Goal: Transaction & Acquisition: Purchase product/service

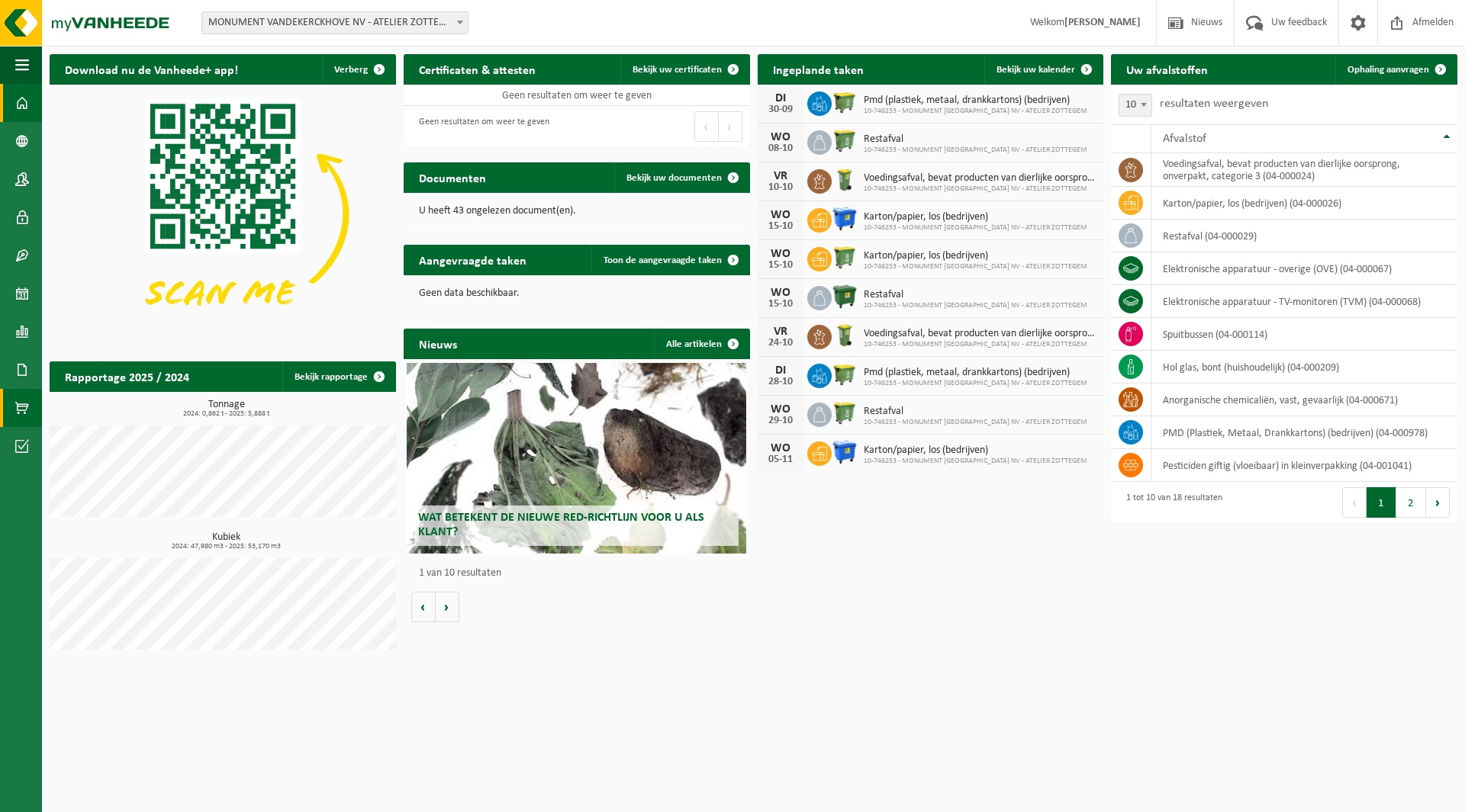
click at [22, 407] on span at bounding box center [22, 408] width 14 height 38
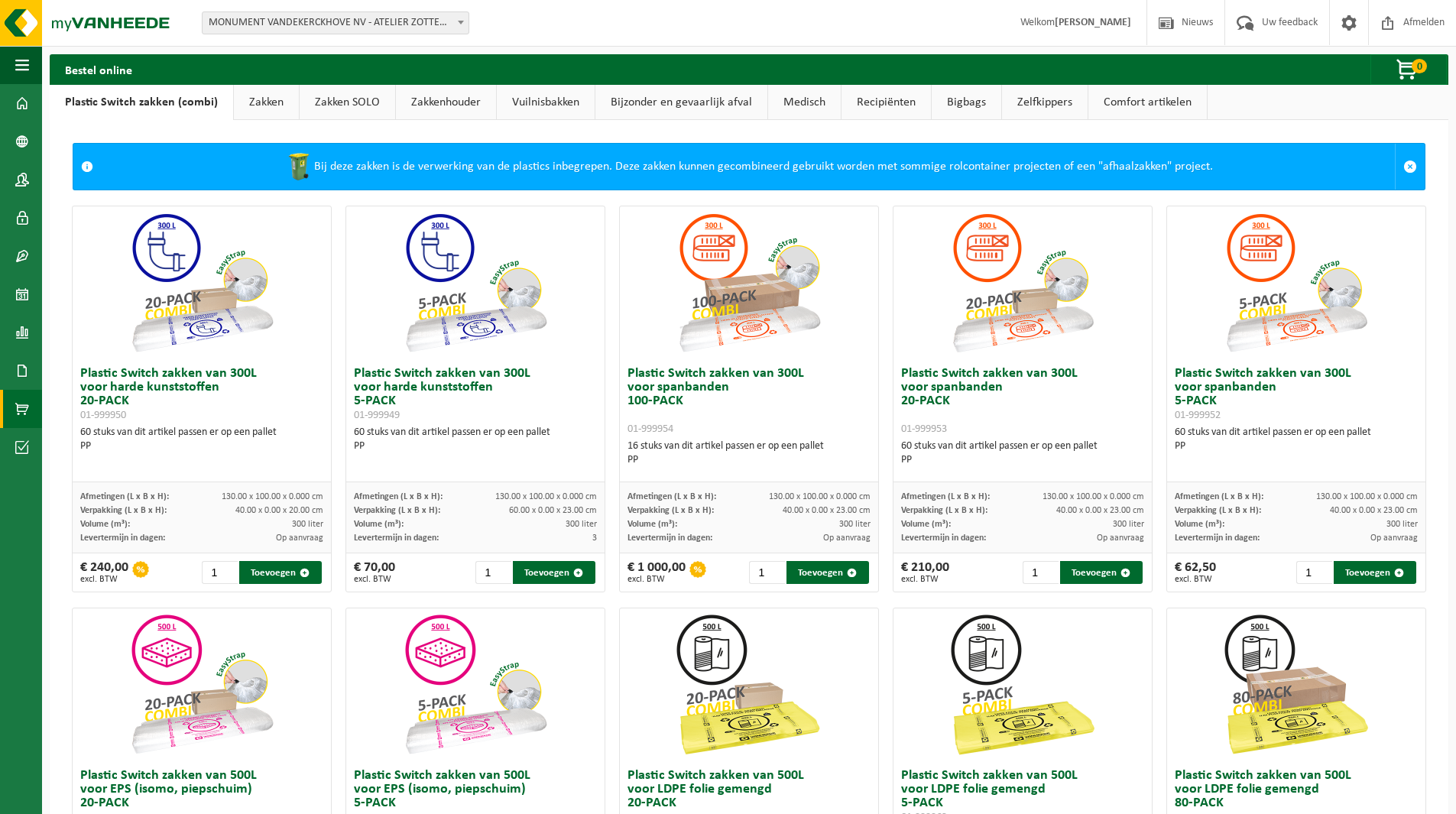
click at [264, 98] on link "Zakken" at bounding box center [266, 102] width 65 height 36
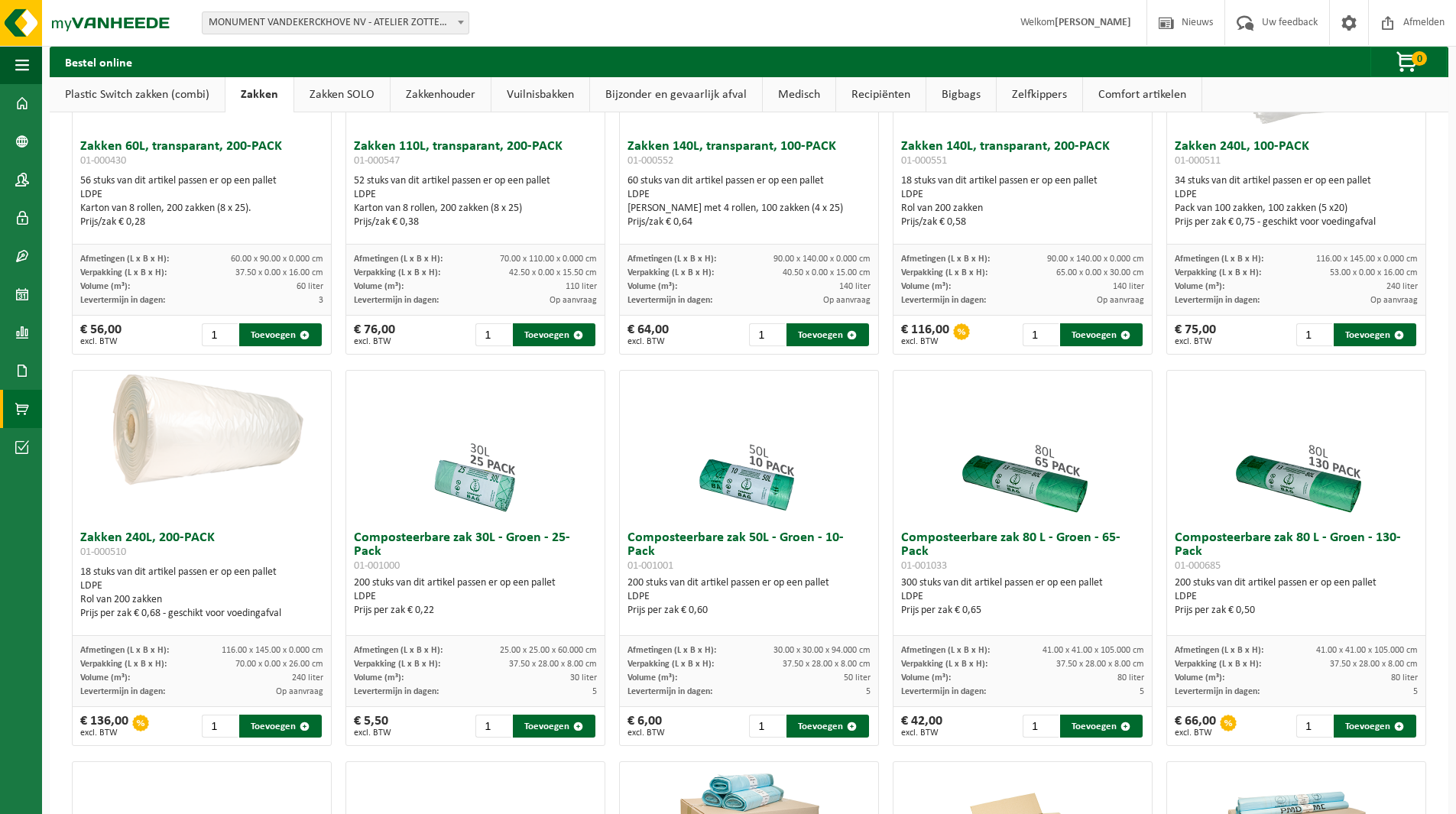
scroll to position [229, 0]
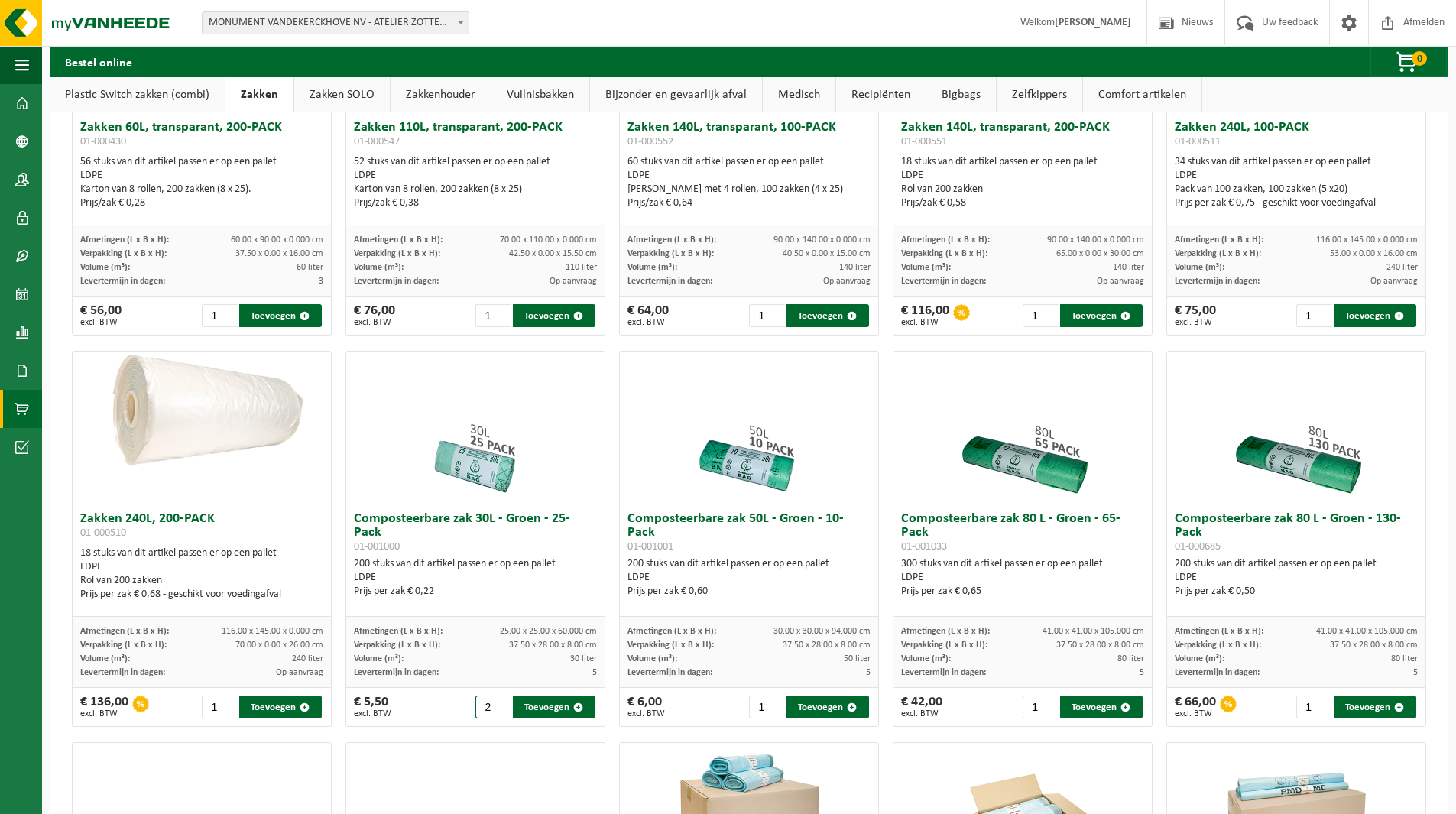
click at [495, 701] on input "2" at bounding box center [492, 707] width 35 height 23
click at [495, 701] on input "3" at bounding box center [492, 707] width 35 height 23
click at [495, 701] on input "4" at bounding box center [492, 707] width 35 height 23
click at [495, 701] on input "5" at bounding box center [492, 707] width 35 height 23
click at [544, 708] on button "Toevoegen" at bounding box center [553, 707] width 83 height 23
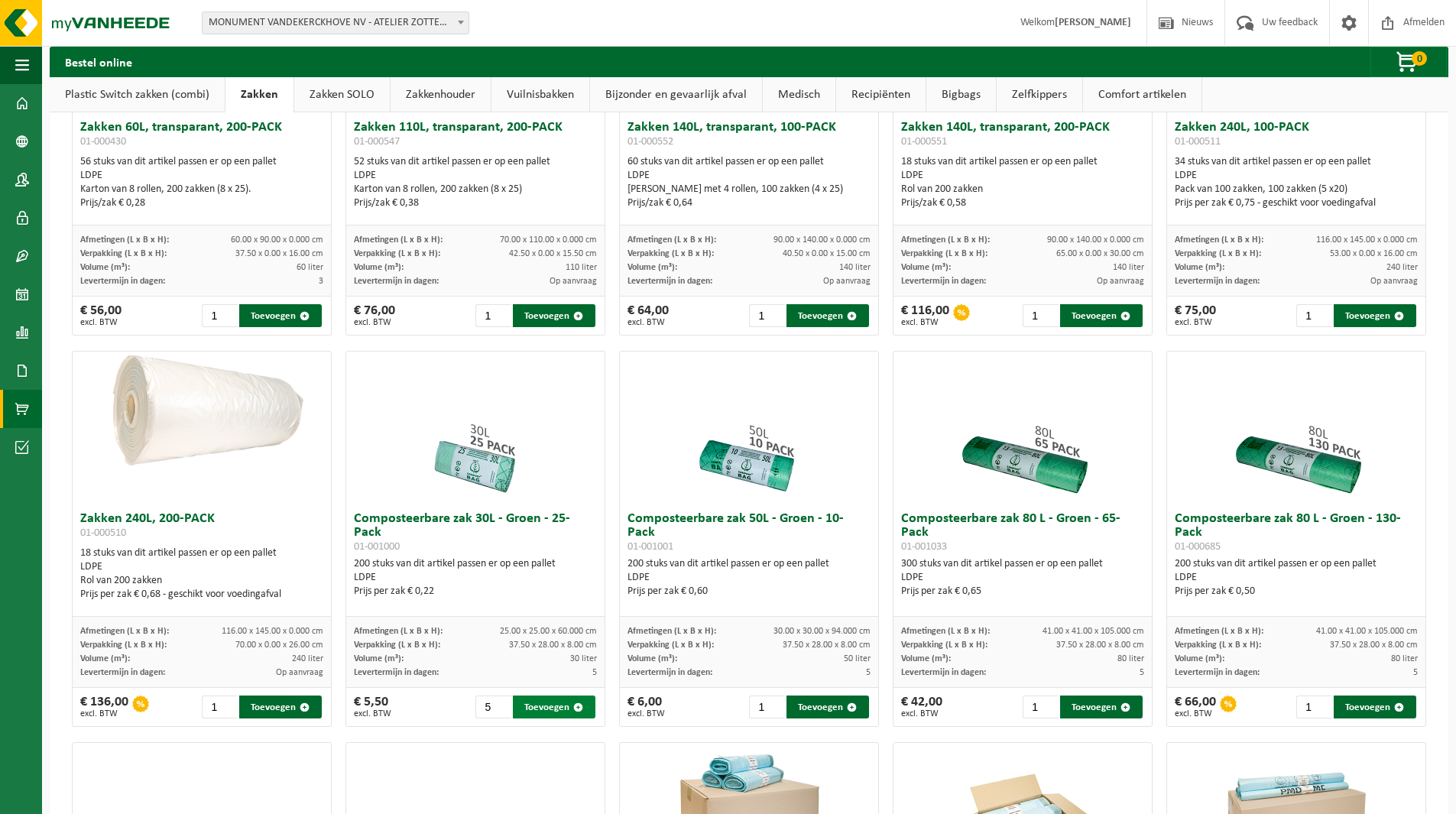
type input "1"
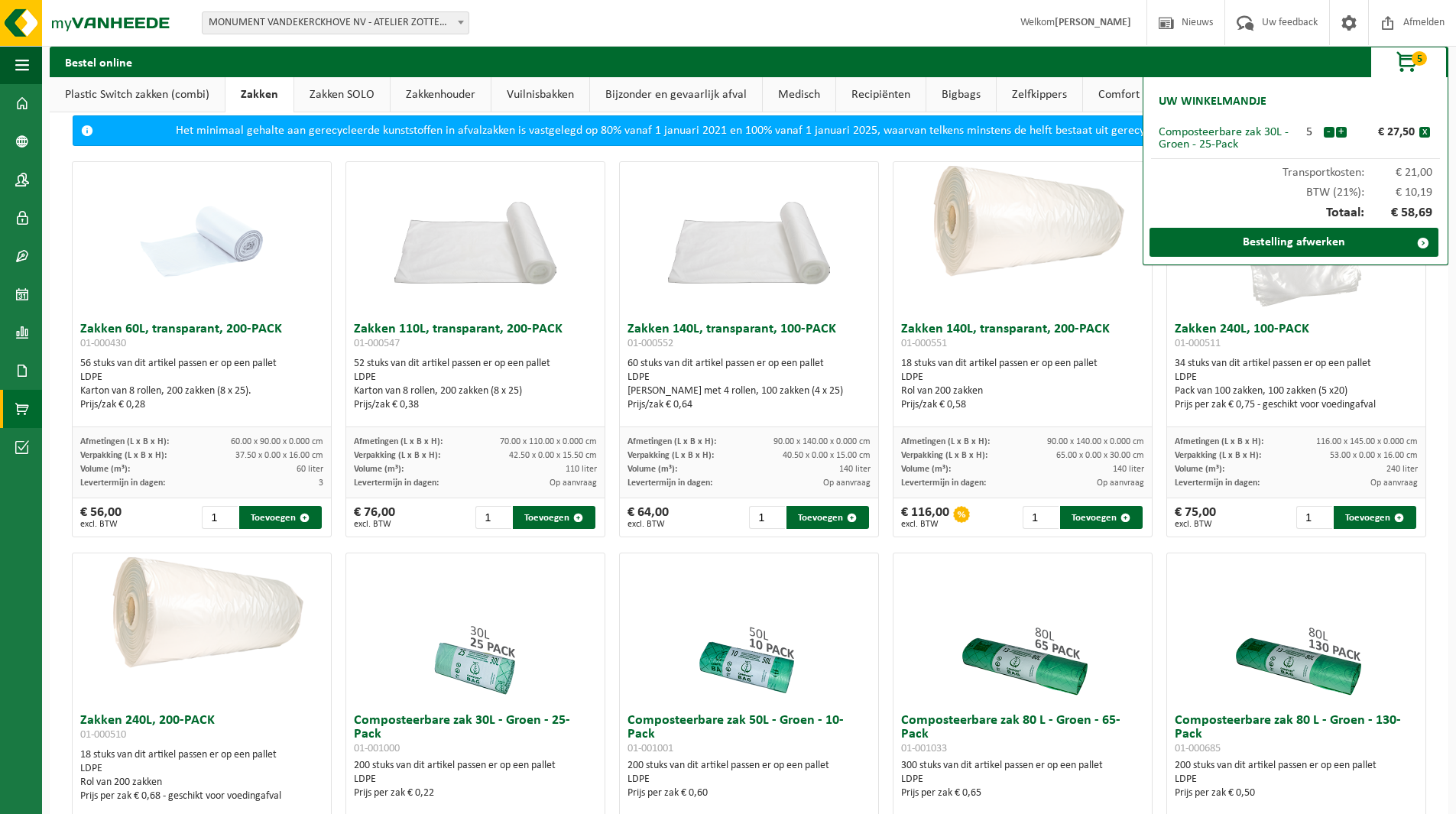
scroll to position [0, 0]
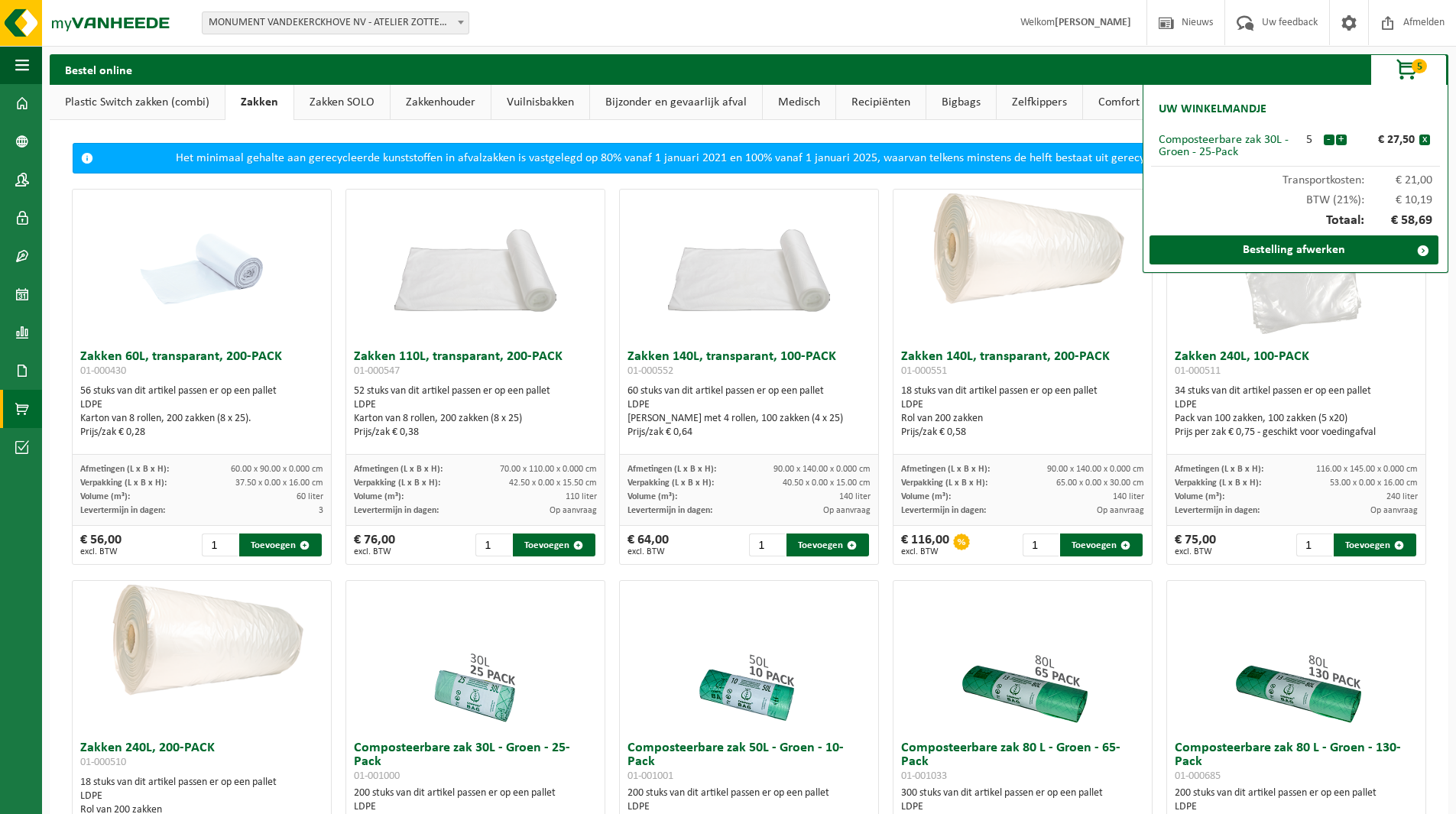
click at [175, 103] on link "Plastic Switch zakken (combi)" at bounding box center [137, 102] width 175 height 36
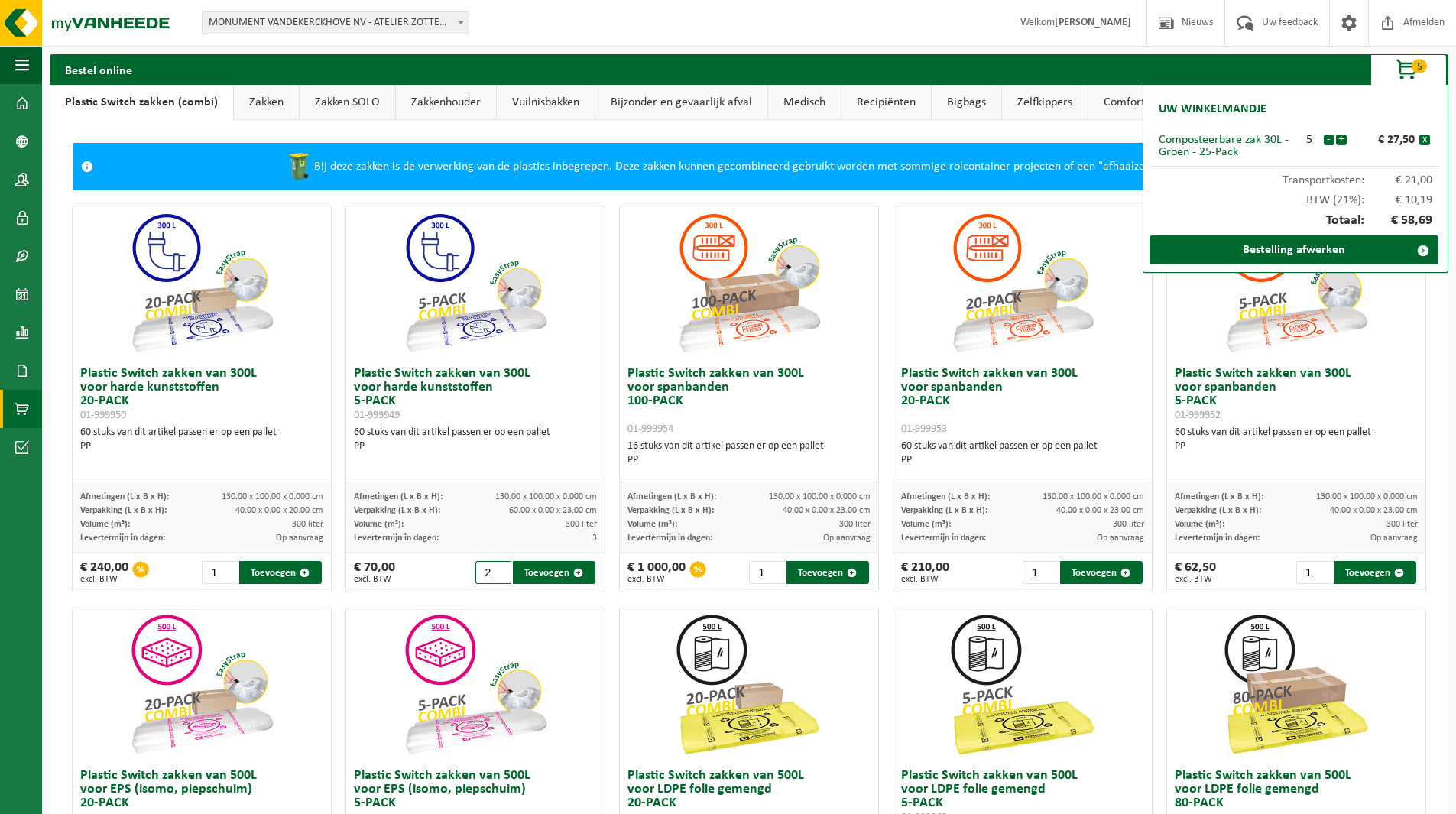
type input "2"
click at [499, 568] on input "2" at bounding box center [492, 572] width 35 height 23
click at [1313, 571] on input "2" at bounding box center [1313, 572] width 35 height 23
click at [1353, 573] on button "Toevoegen" at bounding box center [1374, 572] width 83 height 23
type input "1"
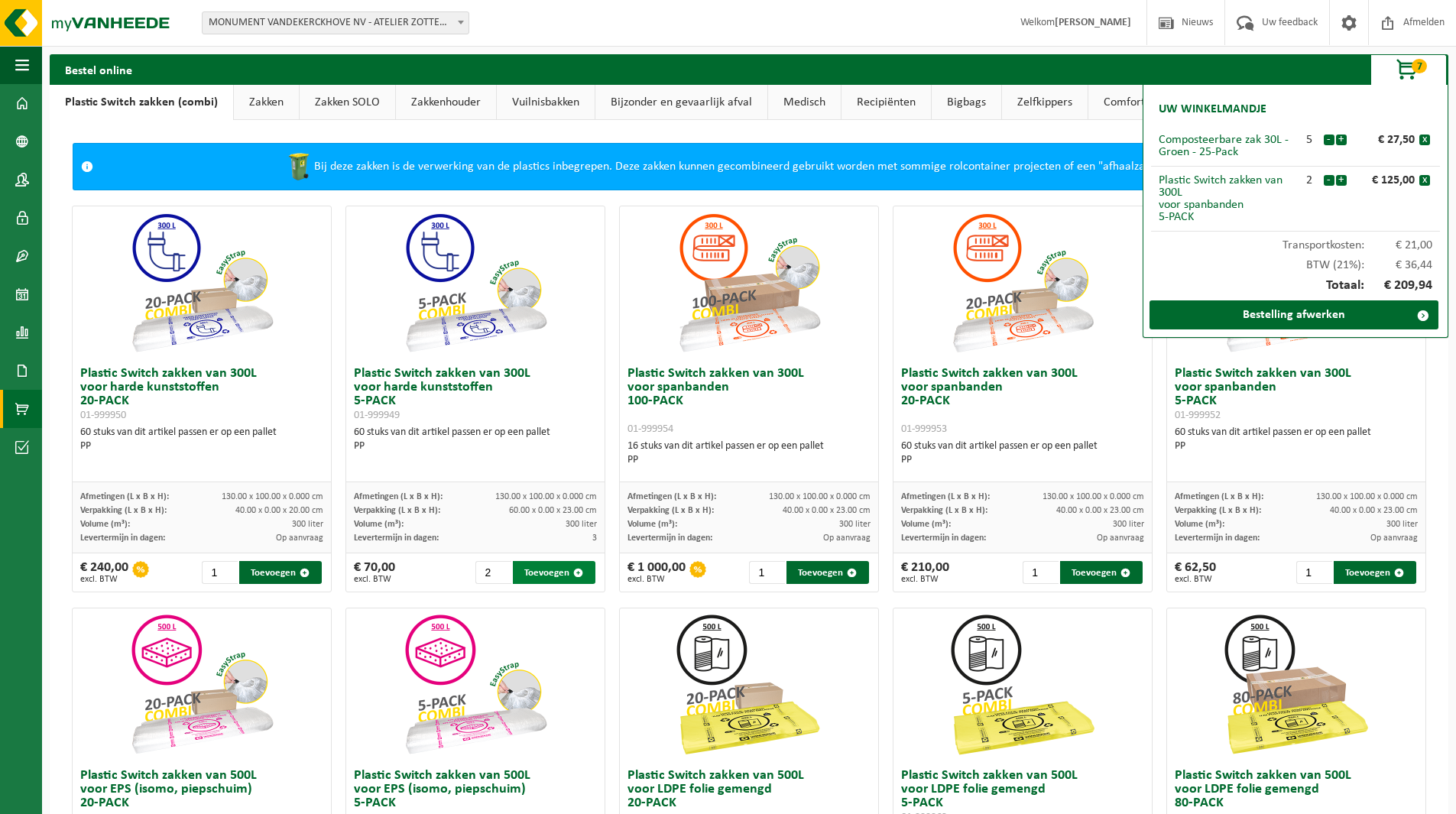
click at [543, 575] on button "Toevoegen" at bounding box center [553, 572] width 83 height 23
type input "1"
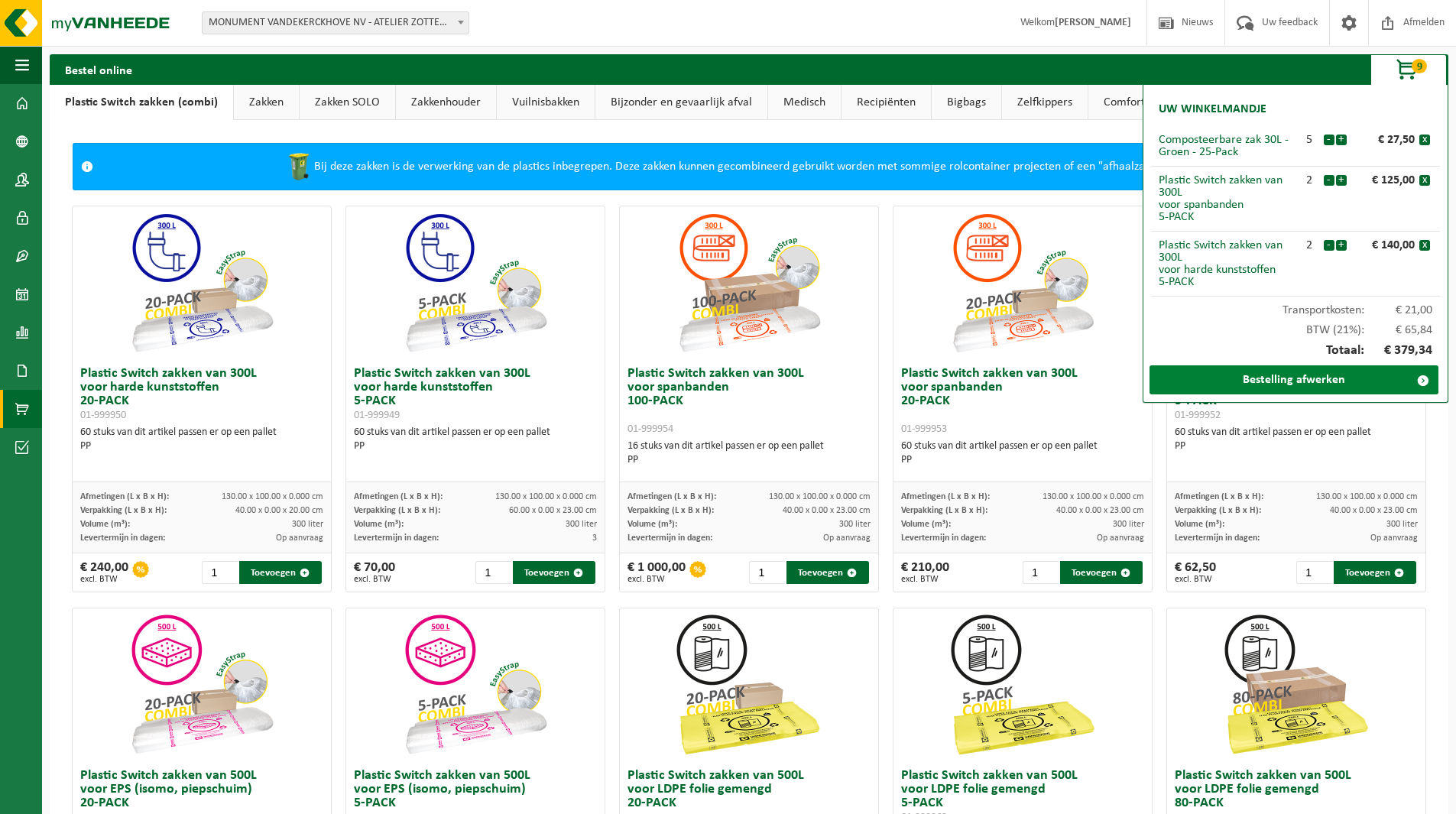
click at [1267, 380] on link "Bestelling afwerken" at bounding box center [1293, 380] width 288 height 29
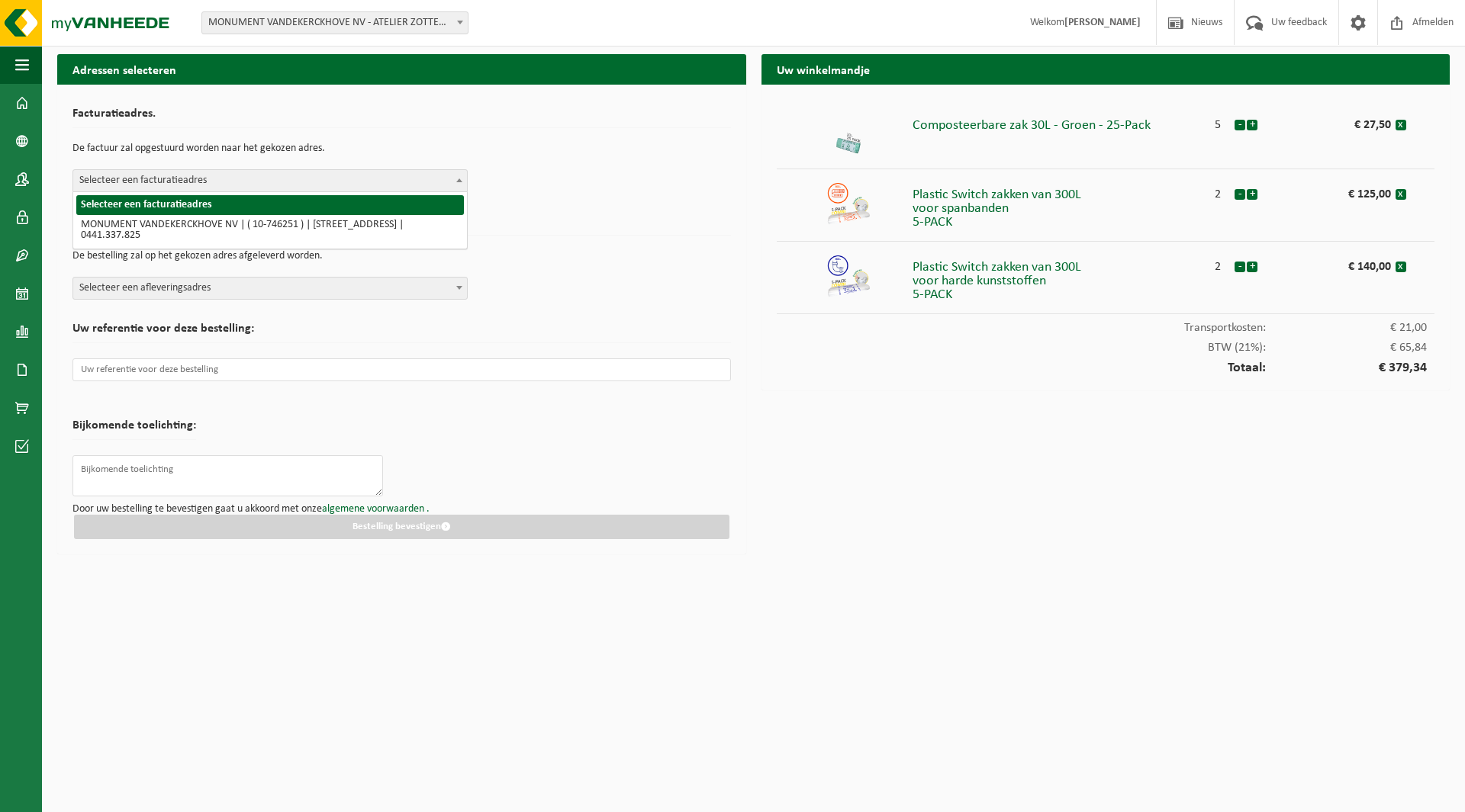
click at [256, 183] on span "Selecteer een facturatieadres" at bounding box center [270, 181] width 394 height 22
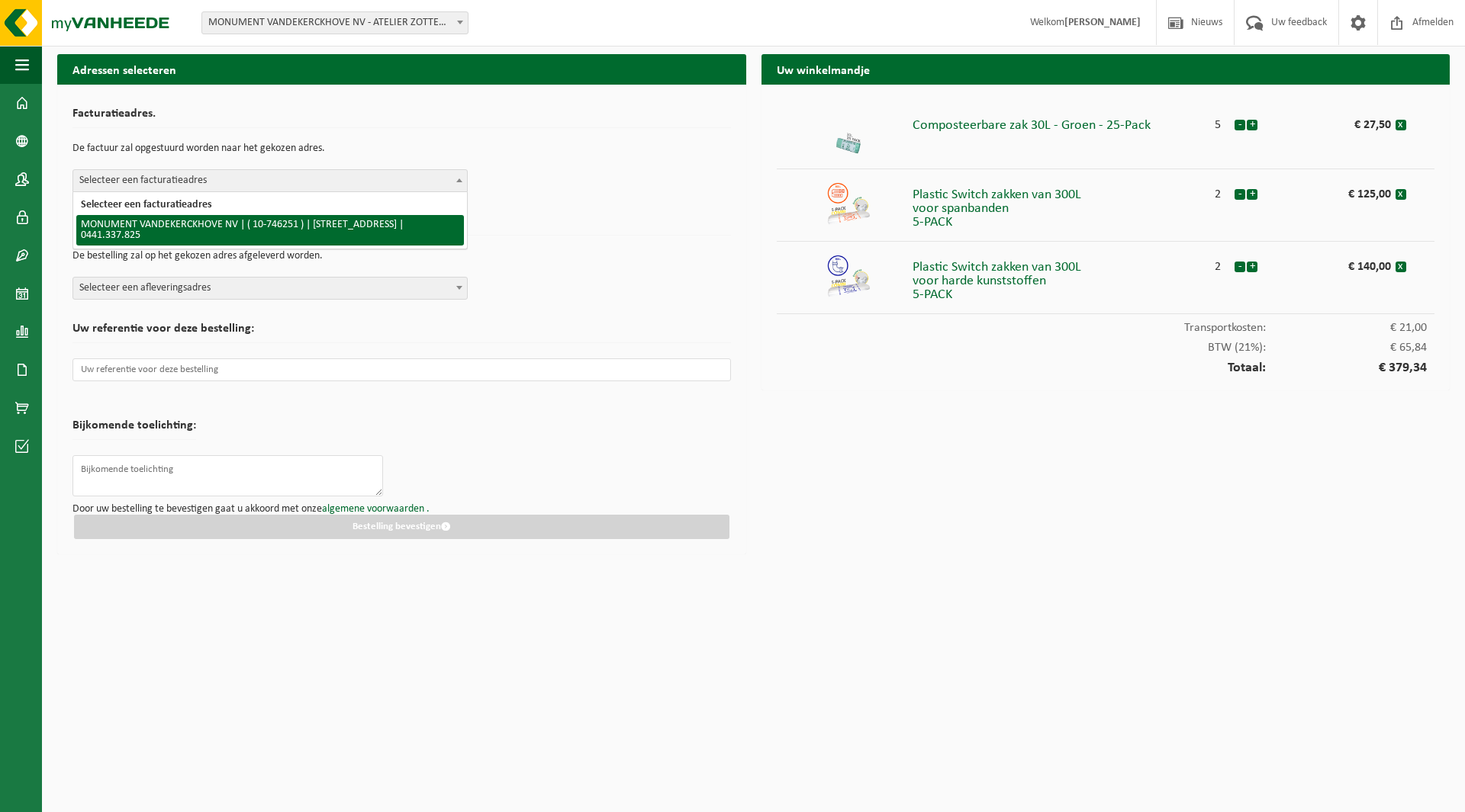
select select "6365"
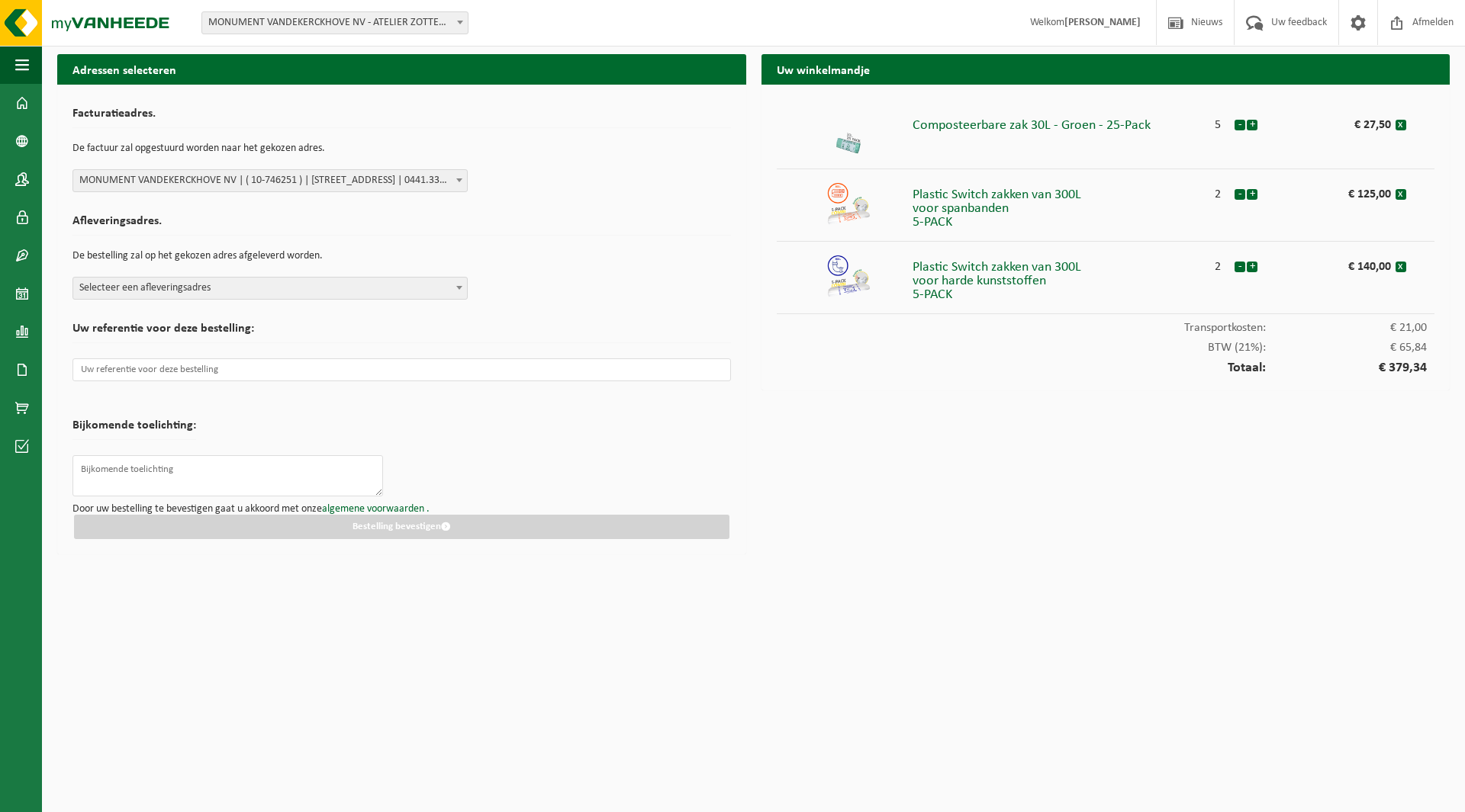
click at [235, 282] on span "Selecteer een afleveringsadres" at bounding box center [270, 289] width 394 height 22
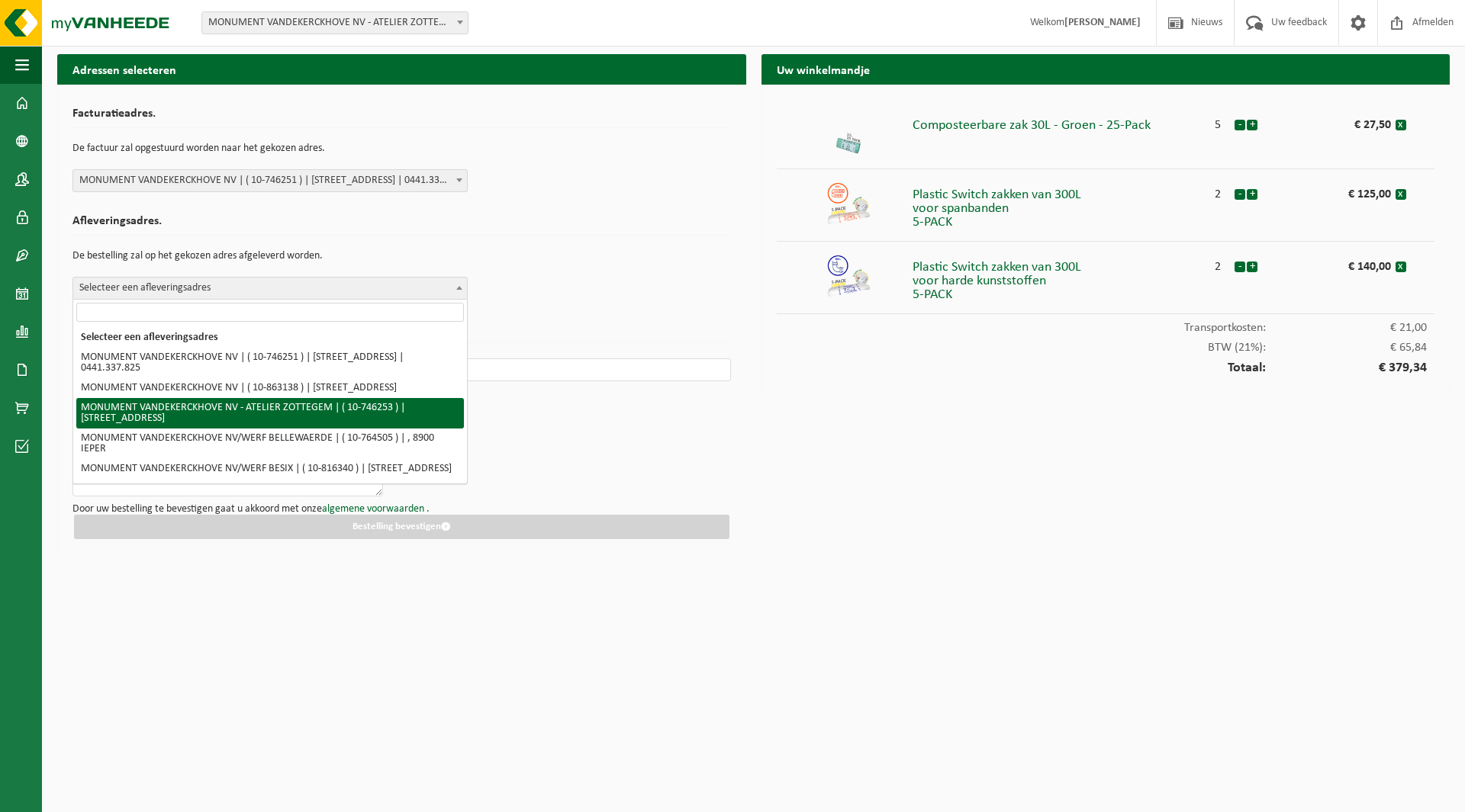
select select "6366"
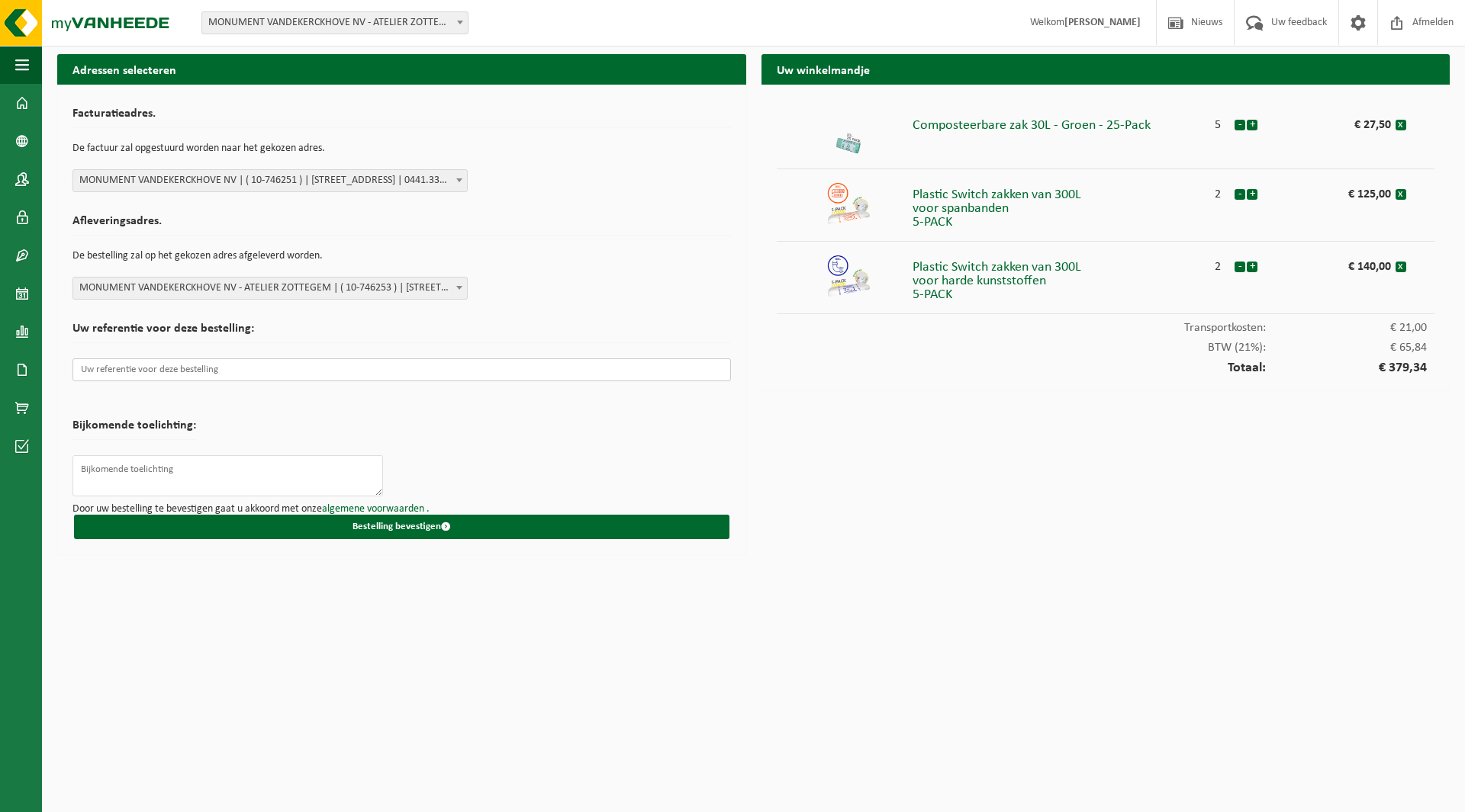
click at [214, 371] on input "text" at bounding box center [402, 370] width 659 height 23
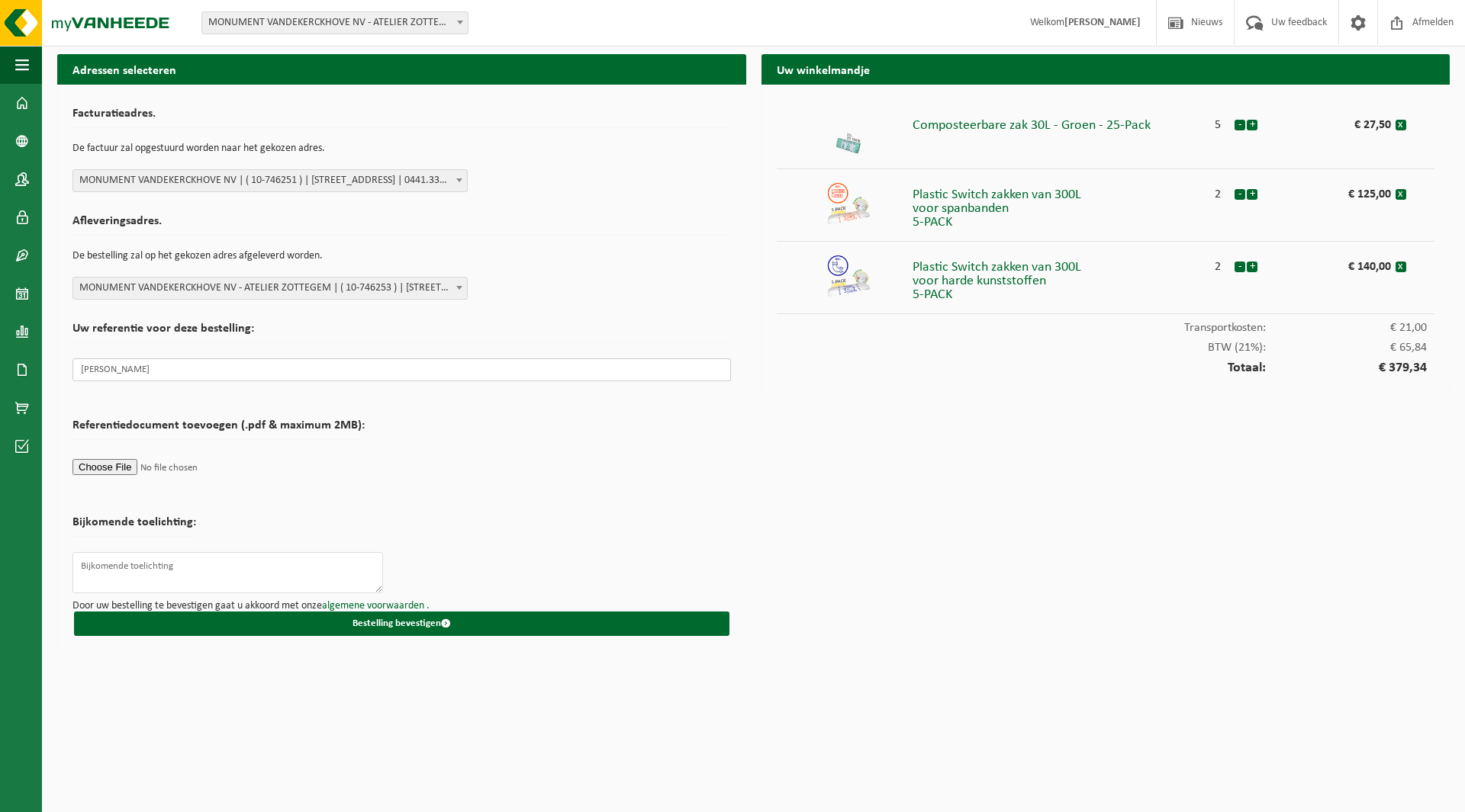
click at [120, 371] on input "Christoph eGovaerts" at bounding box center [402, 370] width 659 height 23
type input "Christophe Govaerts"
click at [864, 632] on div "Uw winkelmandje Composteerbare zak 30L - Groen - 25-Pack 5 - + € 27,50 x Plasti…" at bounding box center [1106, 357] width 704 height 605
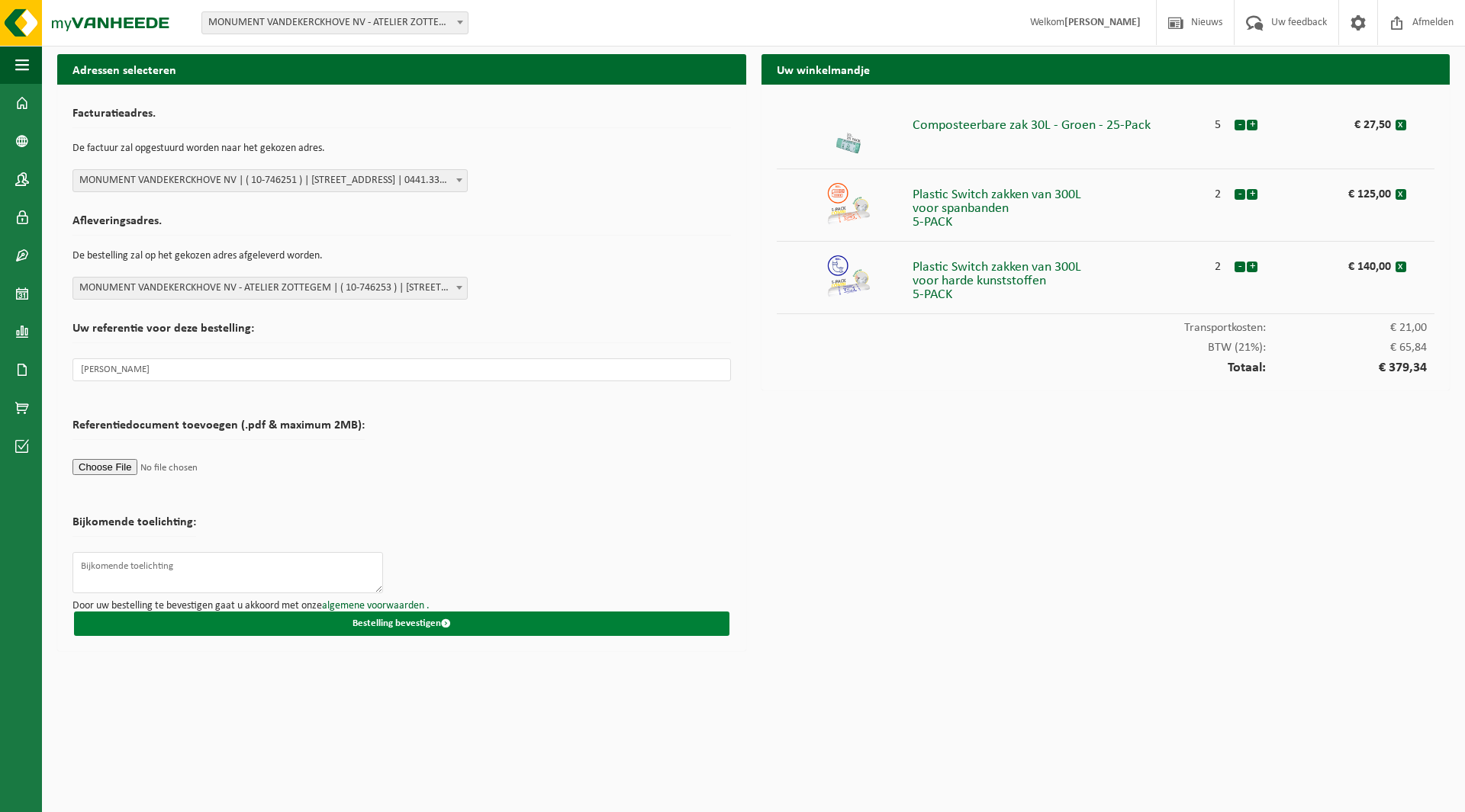
click at [353, 621] on button "Bestelling bevestigen" at bounding box center [401, 623] width 655 height 25
